Goal: Transaction & Acquisition: Book appointment/travel/reservation

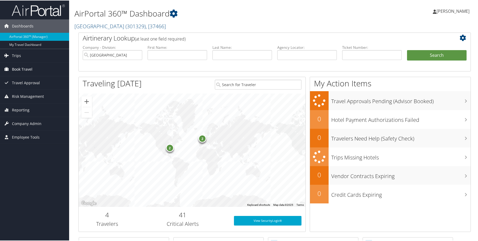
click at [17, 67] on span "Book Travel" at bounding box center [22, 68] width 20 height 13
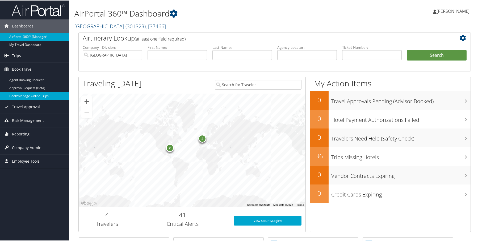
click at [15, 96] on link "Book/Manage Online Trips" at bounding box center [34, 95] width 69 height 8
